Goal: Check status

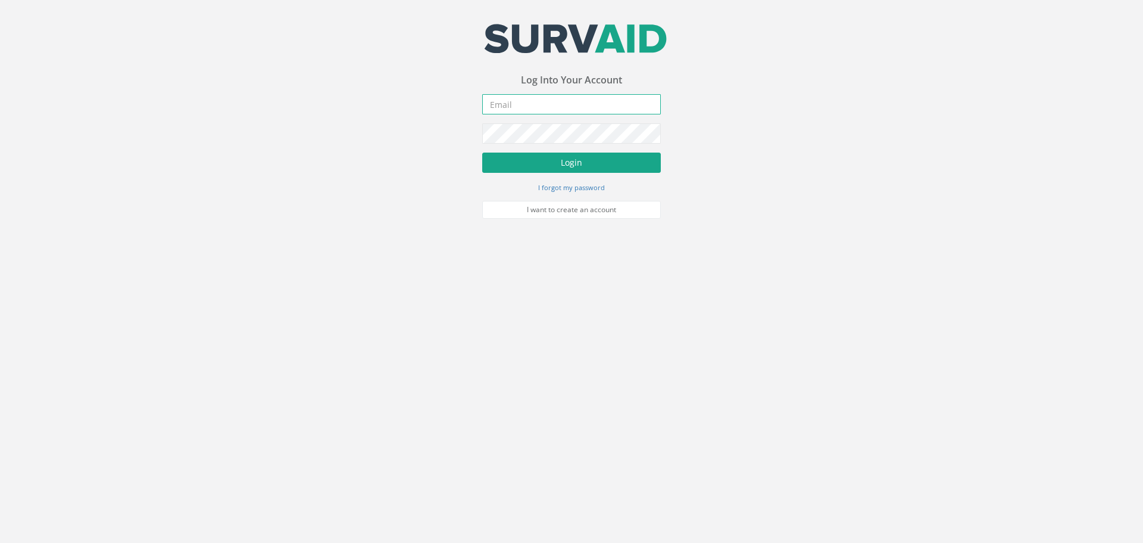
type input "[PERSON_NAME][EMAIL_ADDRESS][DOMAIN_NAME]"
click at [558, 161] on button "Login" at bounding box center [571, 162] width 179 height 20
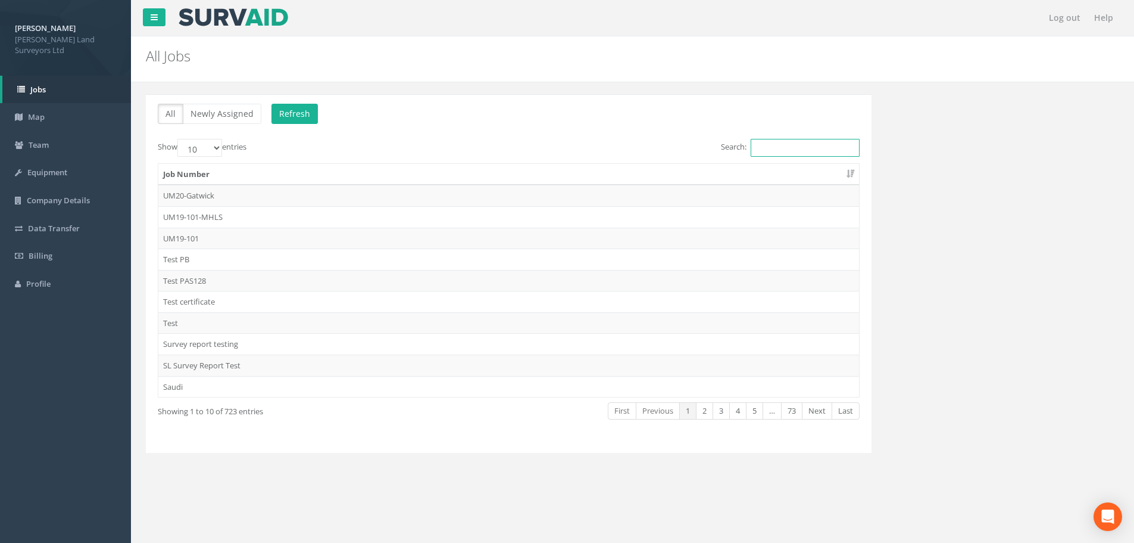
click at [759, 148] on input "Search:" at bounding box center [805, 148] width 109 height 18
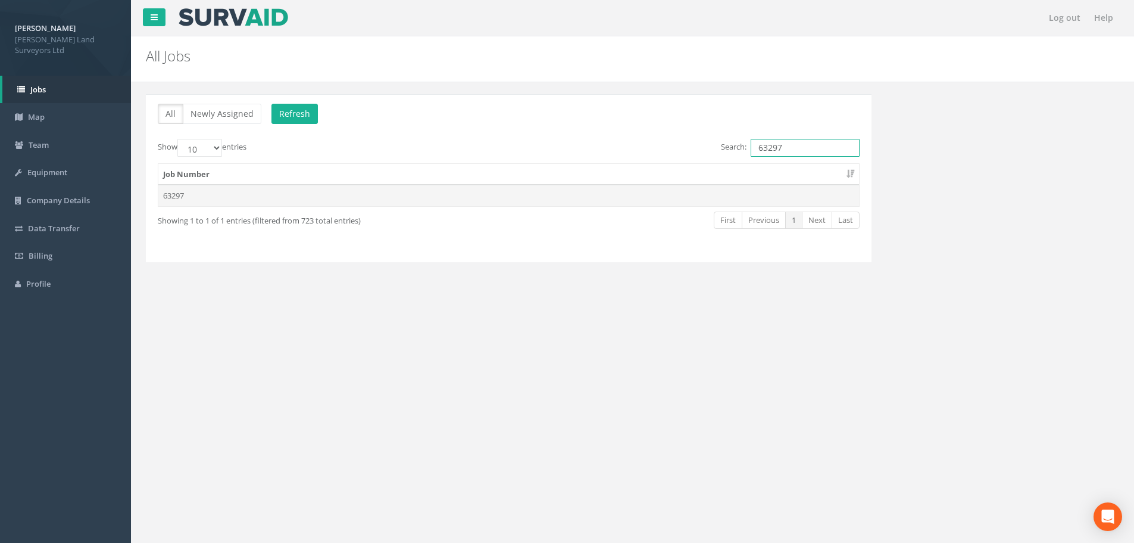
type input "63297"
click at [174, 195] on td "63297" at bounding box center [508, 195] width 701 height 21
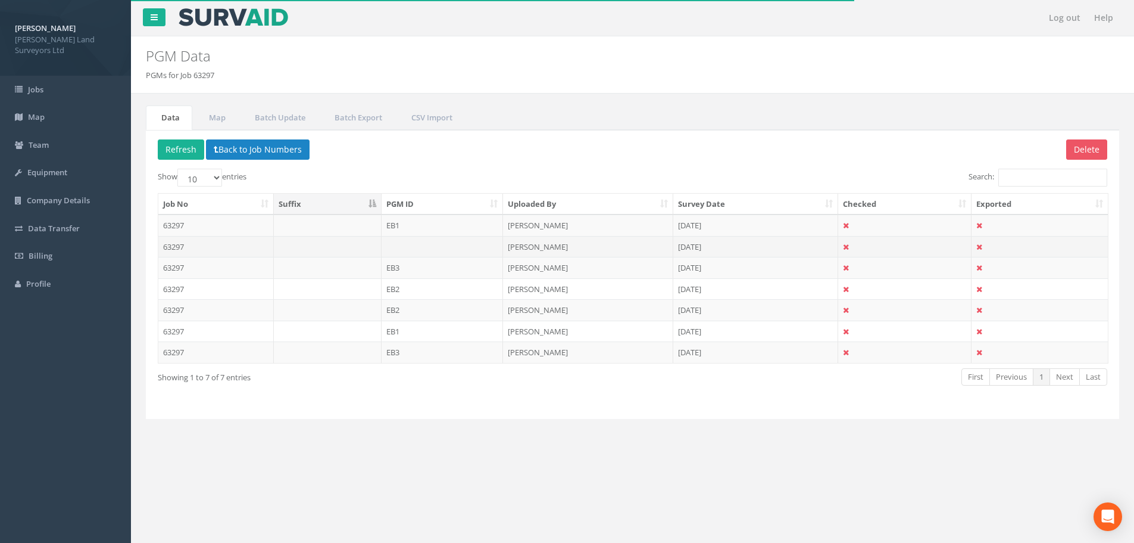
click at [176, 245] on td "63297" at bounding box center [216, 246] width 116 height 21
